Goal: Information Seeking & Learning: Find specific page/section

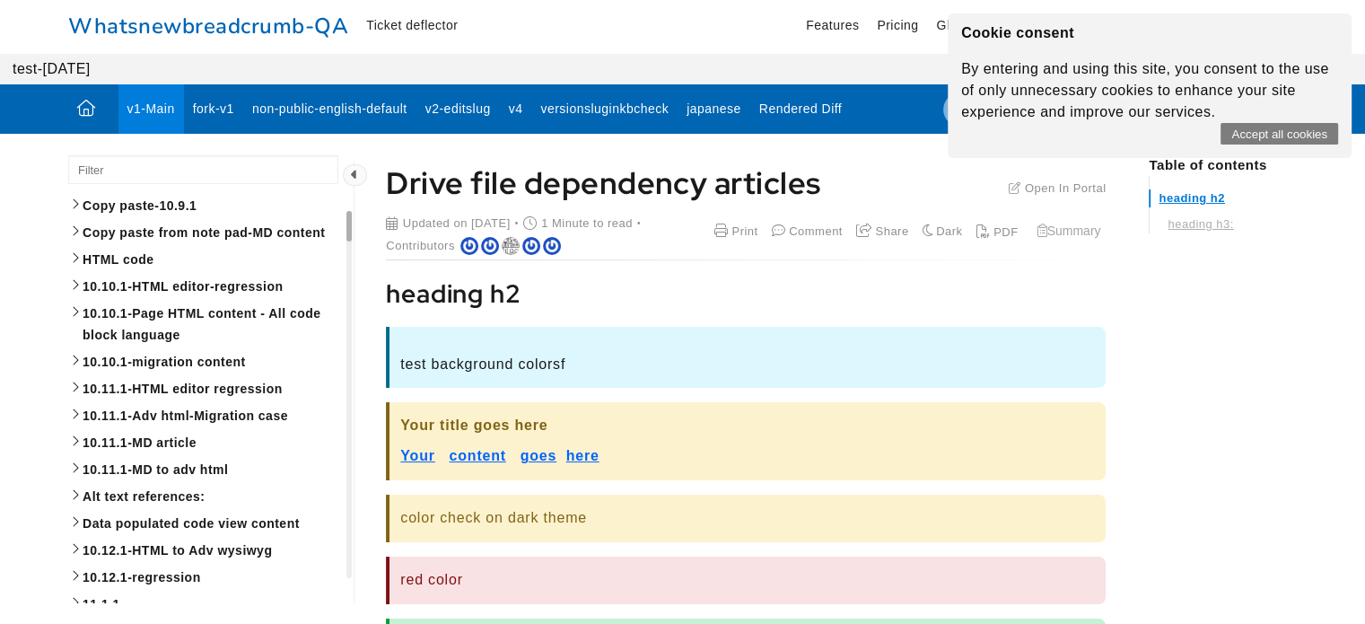
scroll to position [4377, 0]
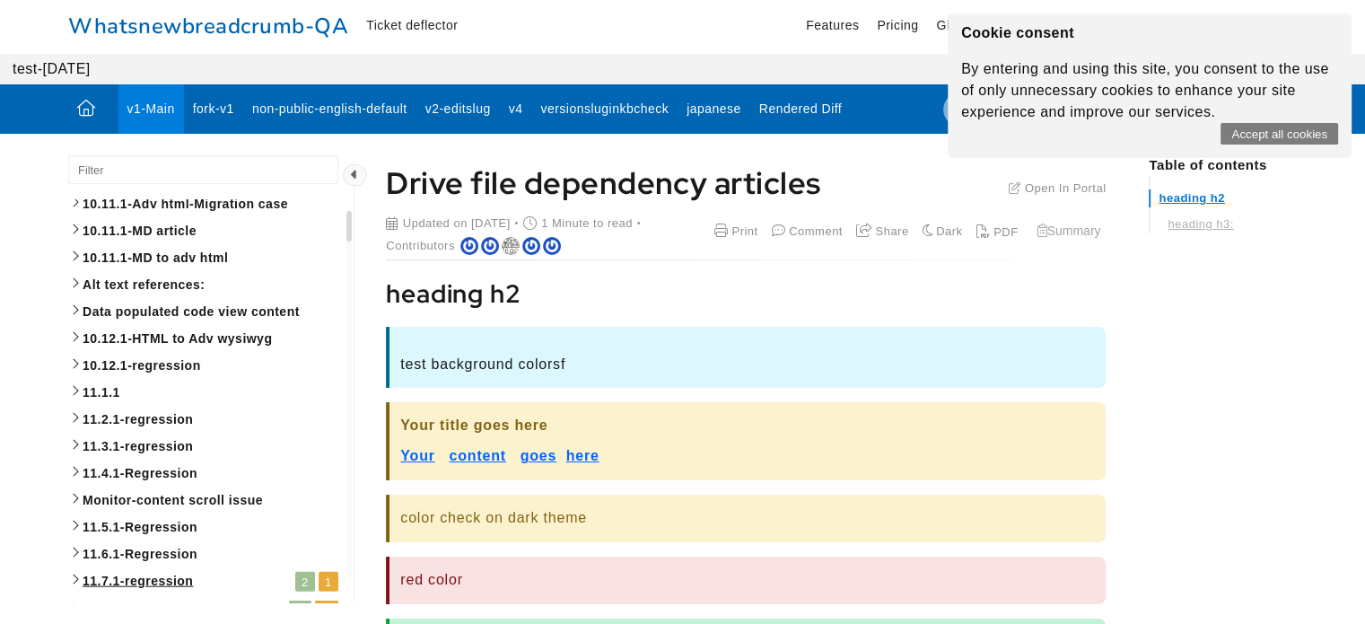
click at [73, 567] on link "11.7.1-regression 2 1" at bounding box center [205, 581] width 275 height 29
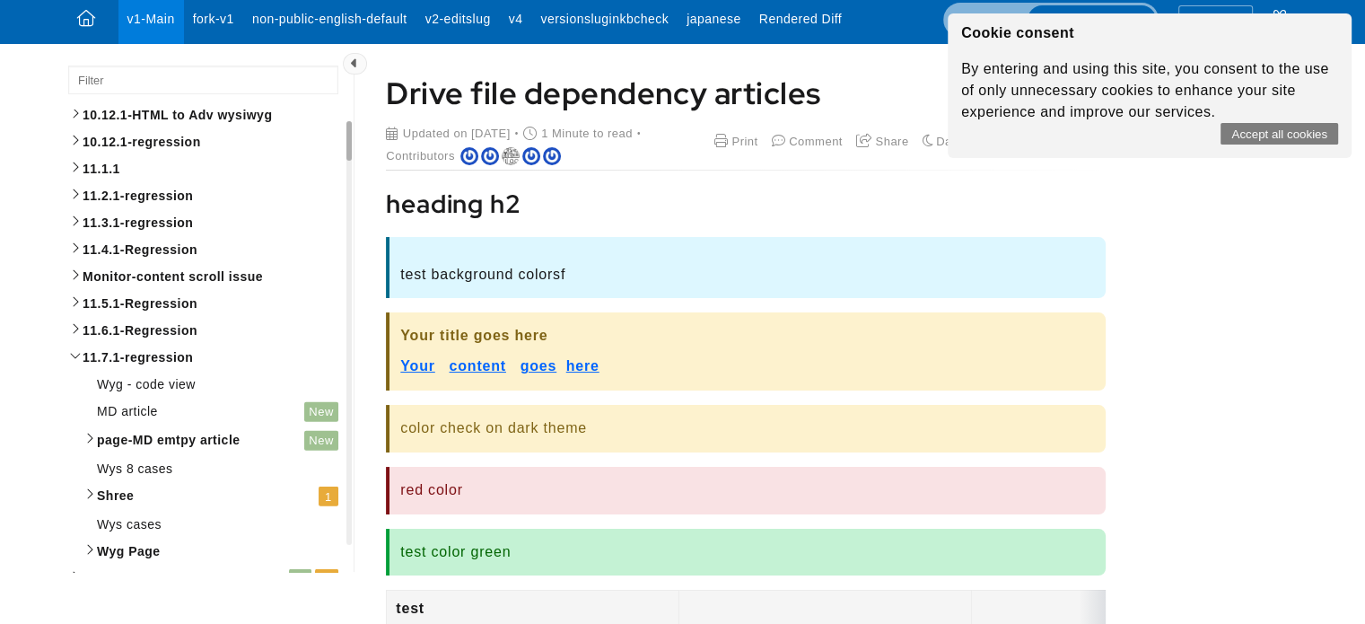
scroll to position [4544, 2968]
click at [90, 482] on link "Shree 1" at bounding box center [213, 496] width 260 height 29
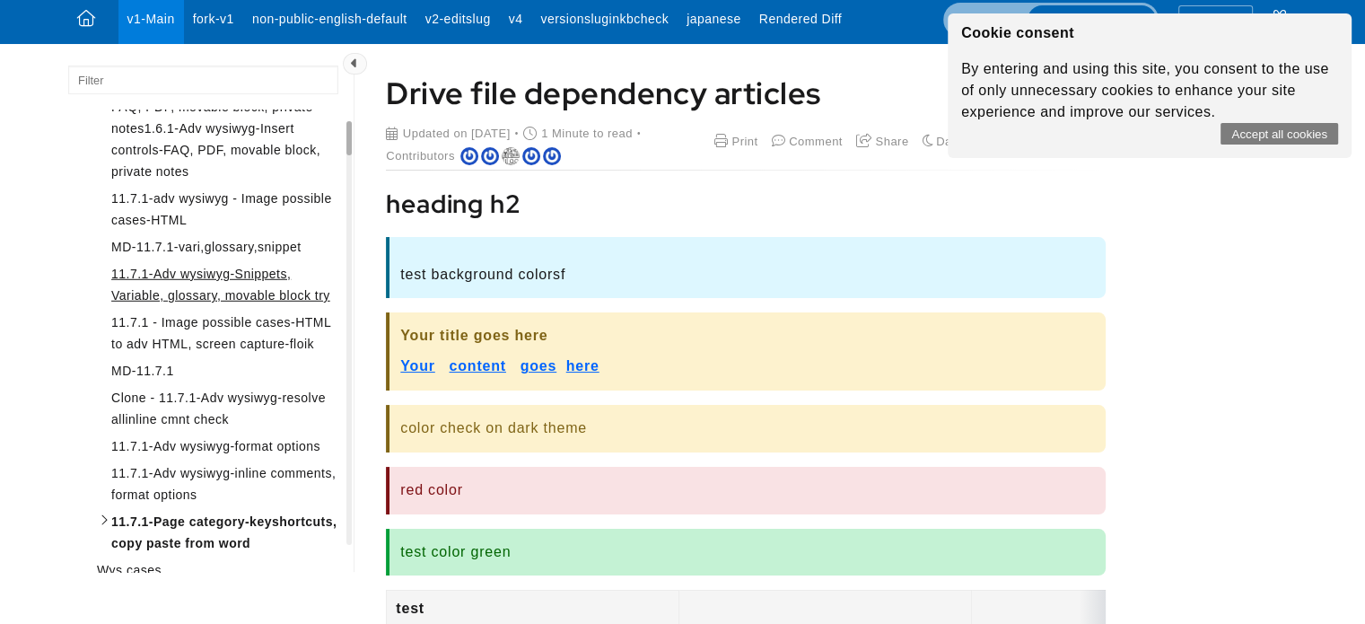
scroll to position [5228, 0]
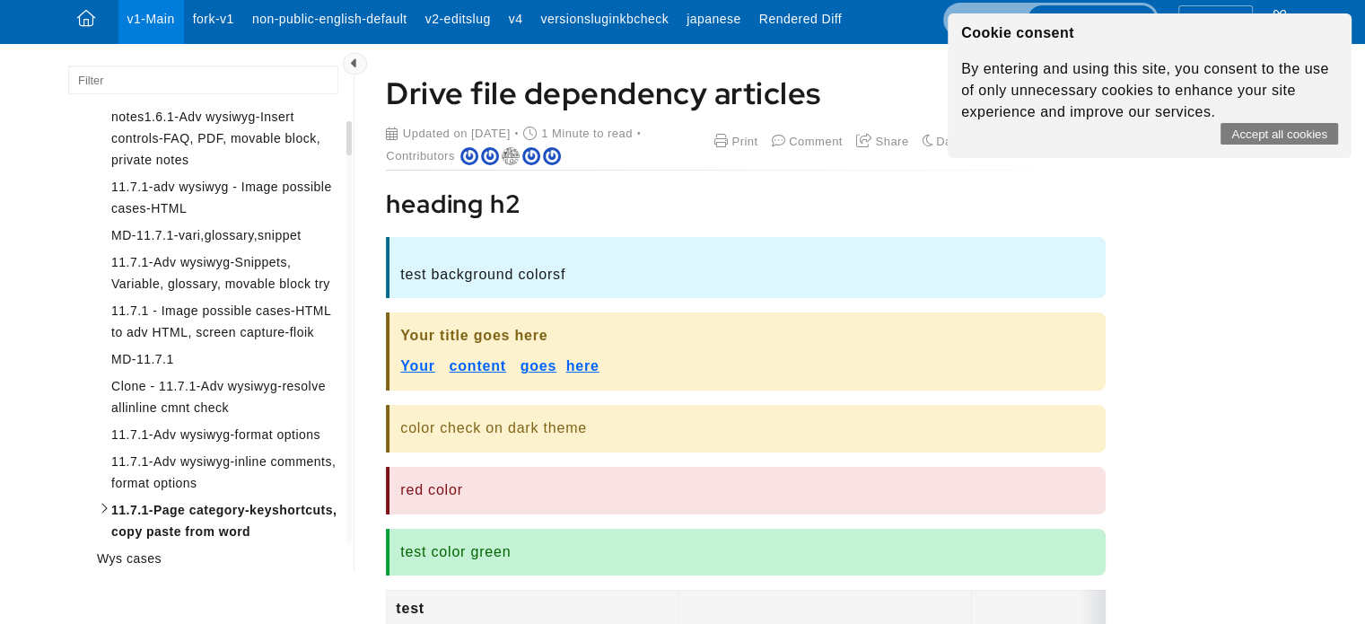
click at [159, 73] on input "search" at bounding box center [203, 79] width 270 height 29
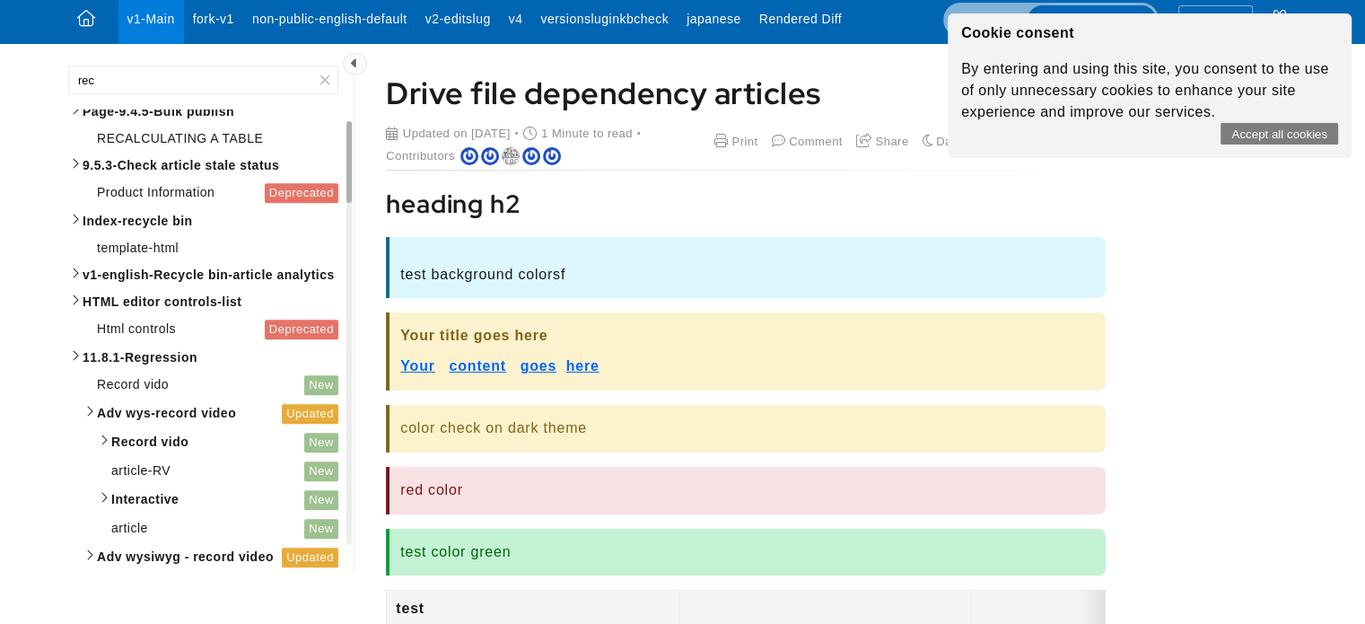
scroll to position [1938, 0]
type input "rec"
click at [140, 467] on span "article-RV" at bounding box center [140, 471] width 59 height 14
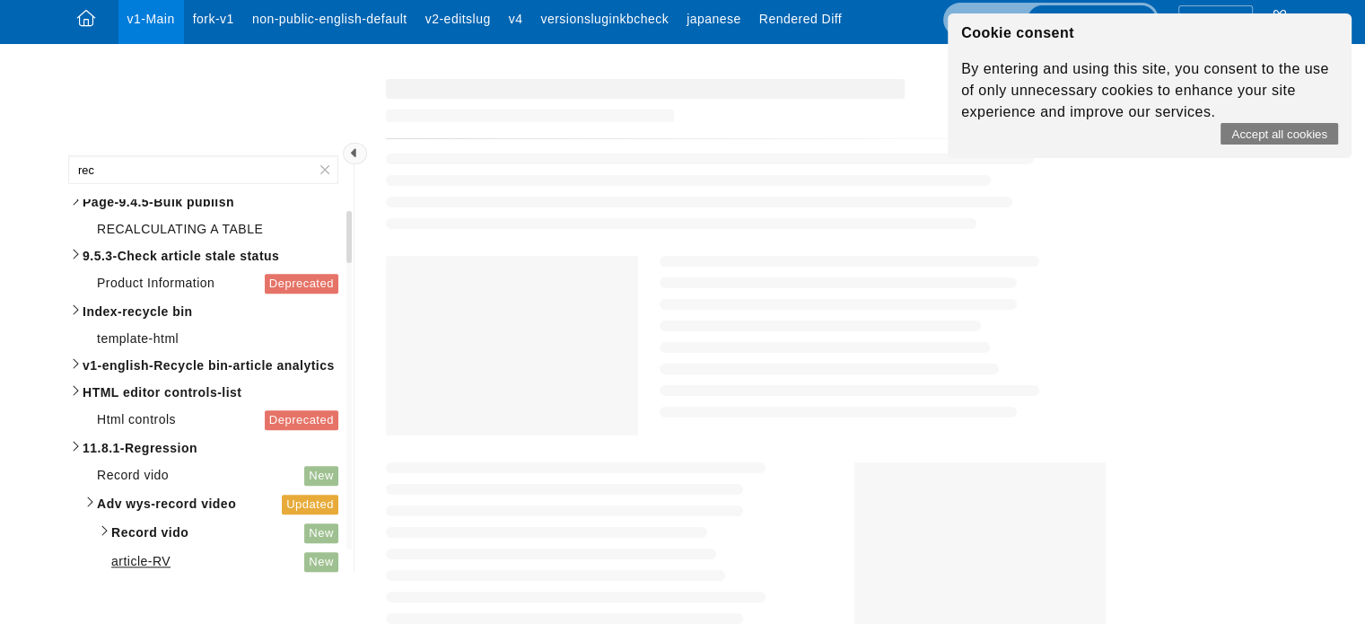
scroll to position [0, 0]
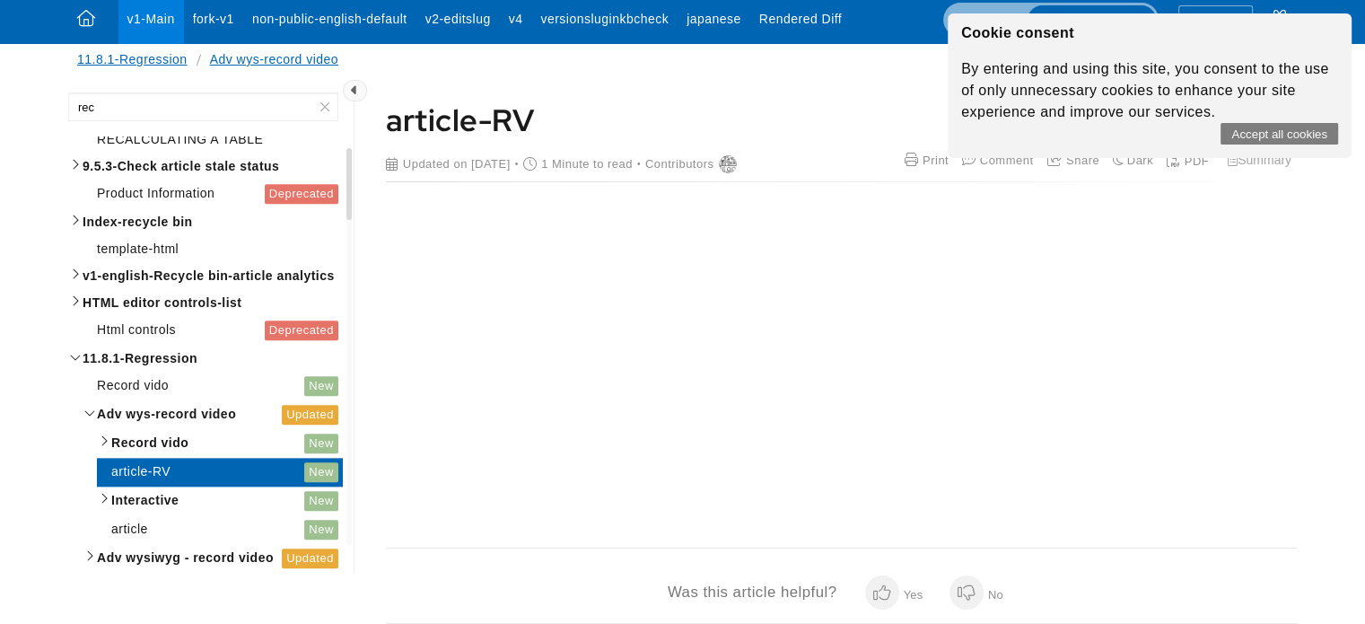
click at [189, 438] on span "Record vido" at bounding box center [206, 443] width 191 height 22
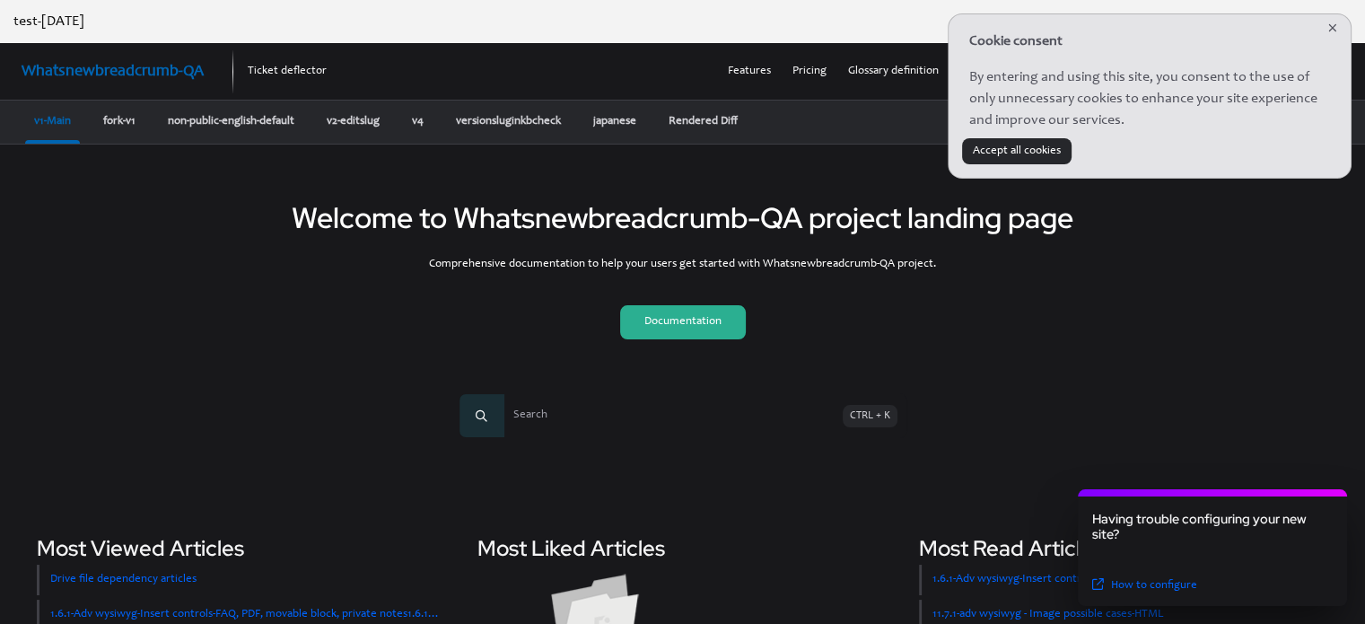
click at [666, 334] on link "Documentation" at bounding box center [683, 322] width 126 height 34
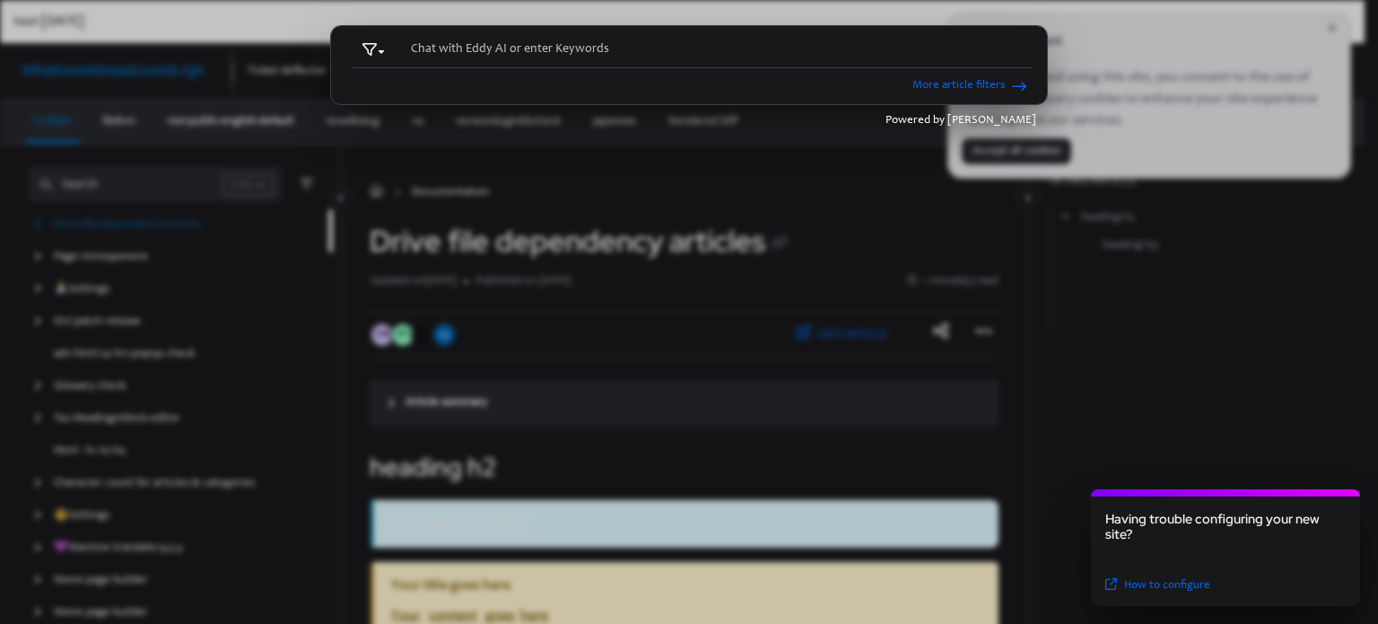
click at [245, 230] on ngb-modal-window "Search category titles Workspace Current workspace All workspaces Specific Lang…" at bounding box center [689, 312] width 1378 height 624
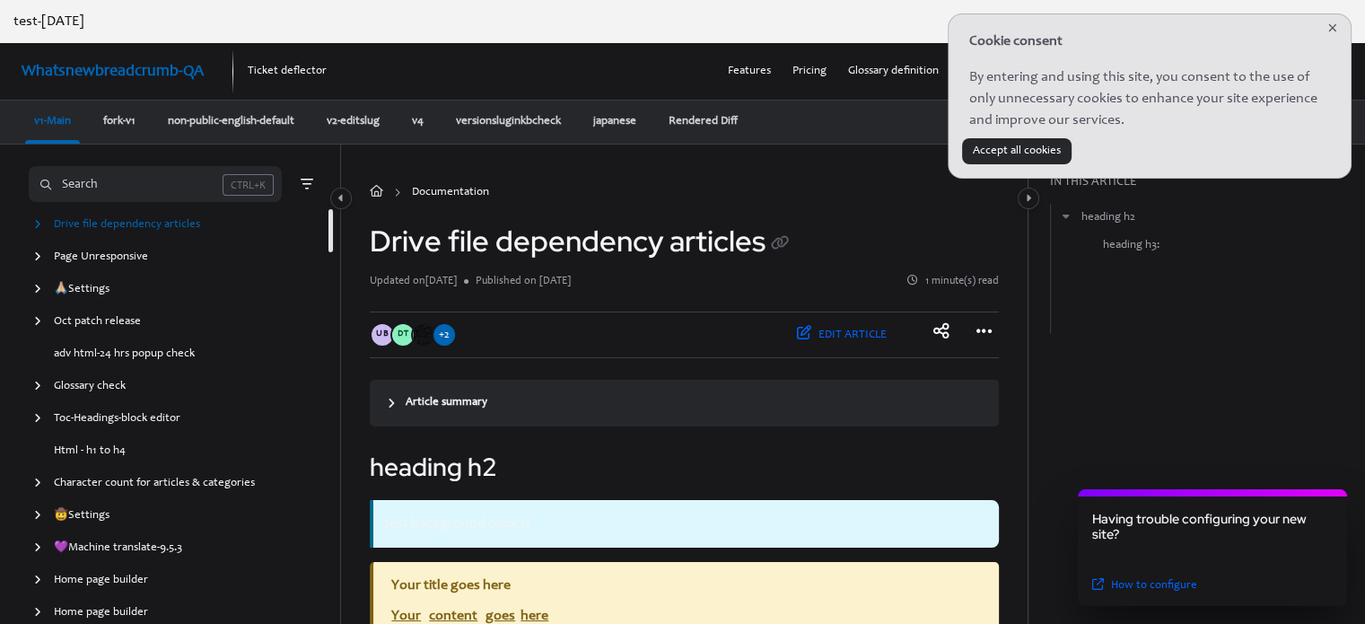
click at [142, 184] on div "Search" at bounding box center [131, 185] width 182 height 20
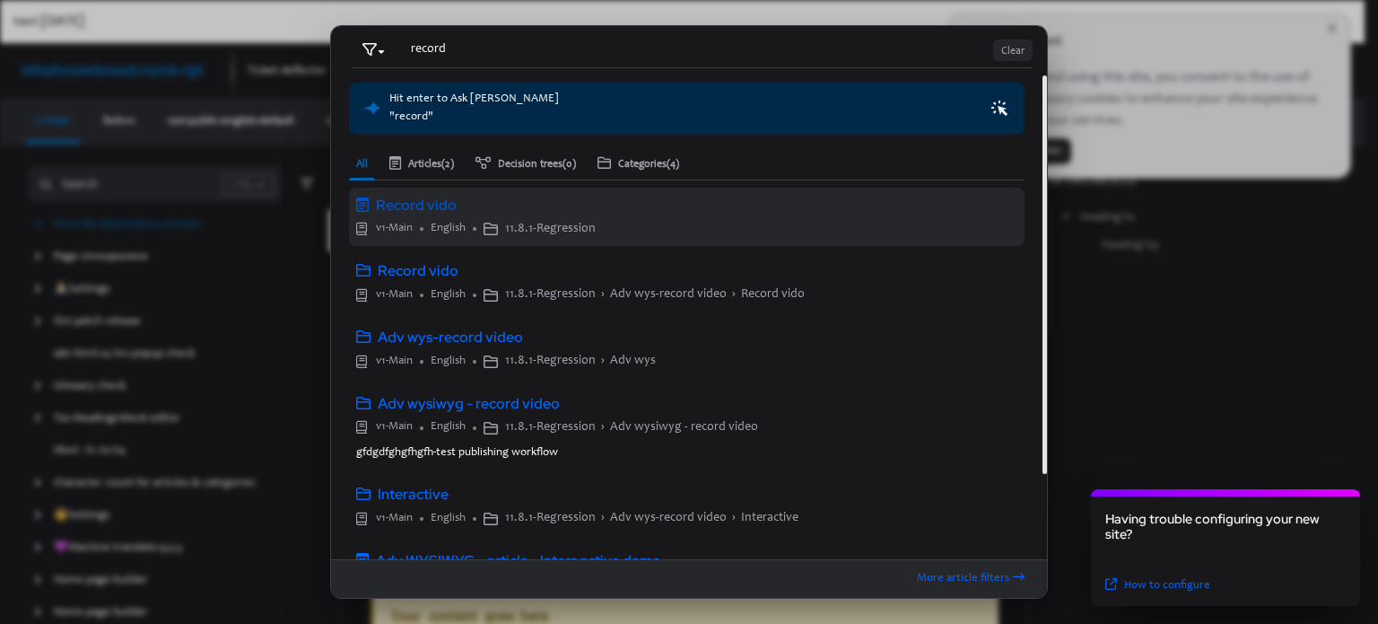
type input "record"
click at [563, 215] on link "Record vido v1-Main English 11.8.1-Regression" at bounding box center [687, 216] width 676 height 59
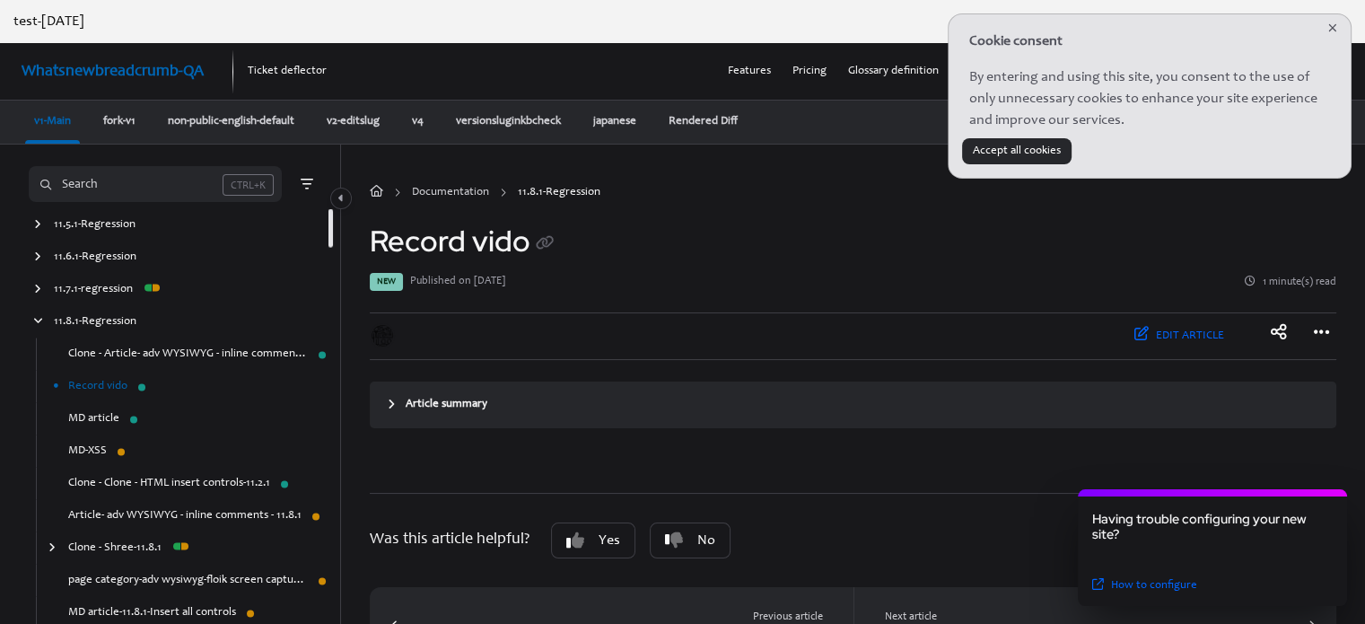
click at [118, 387] on link "Record vido" at bounding box center [97, 387] width 59 height 18
